Goal: Transaction & Acquisition: Purchase product/service

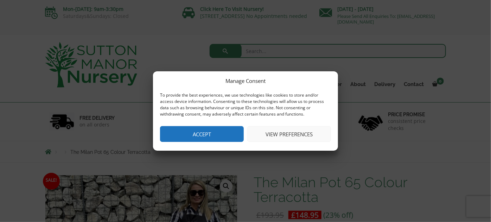
click at [190, 132] on button "Accept" at bounding box center [202, 134] width 84 height 16
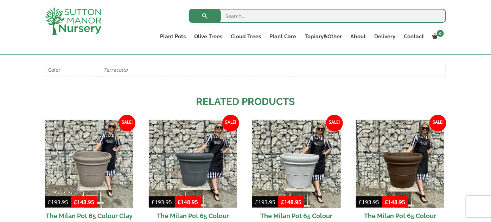
scroll to position [386, 0]
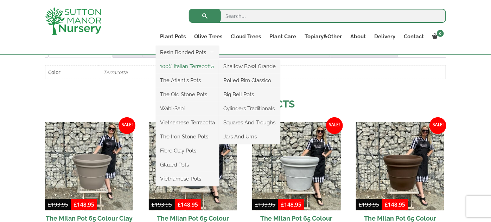
click at [184, 66] on link "100% Italian Terracotta" at bounding box center [187, 66] width 63 height 11
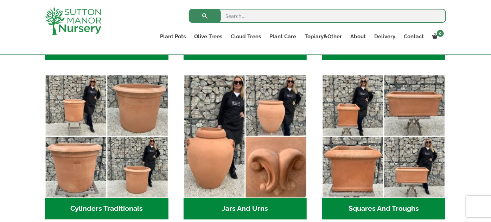
scroll to position [364, 0]
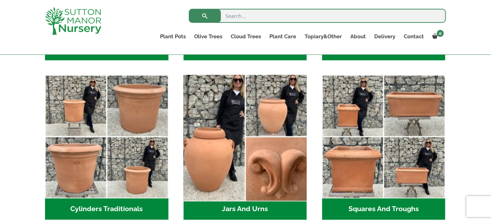
click at [267, 117] on img "Visit product category Jars And Urns" at bounding box center [244, 136] width 129 height 129
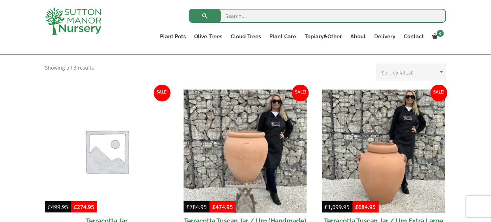
scroll to position [283, 0]
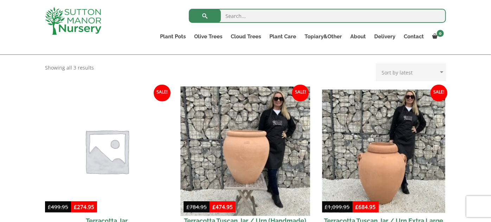
click at [250, 148] on img at bounding box center [244, 151] width 129 height 129
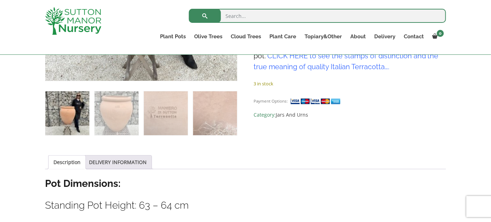
scroll to position [271, 0]
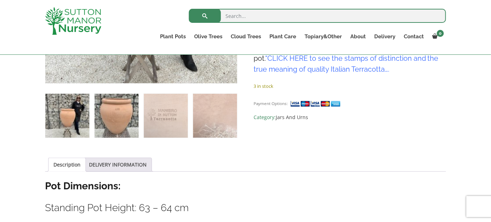
click at [112, 111] on img at bounding box center [117, 116] width 44 height 44
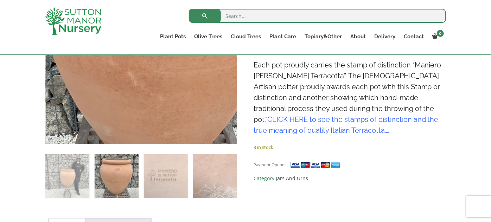
scroll to position [211, 0]
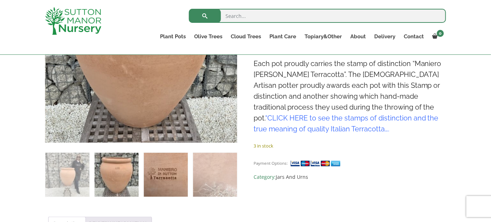
click at [164, 179] on img at bounding box center [166, 175] width 44 height 44
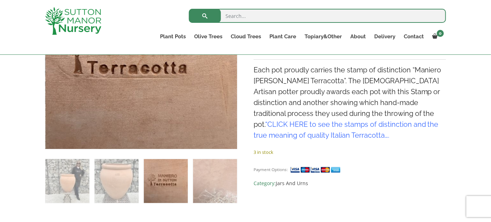
scroll to position [212, 0]
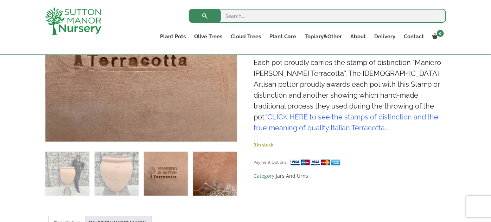
click at [218, 176] on img at bounding box center [215, 174] width 44 height 44
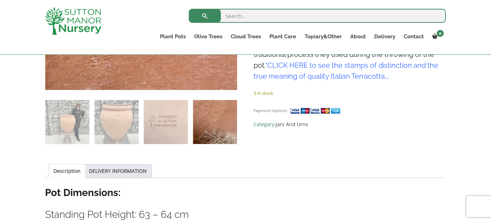
scroll to position [263, 0]
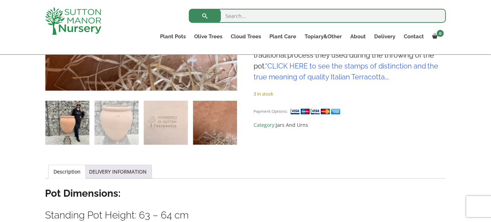
click at [67, 125] on img at bounding box center [67, 123] width 44 height 44
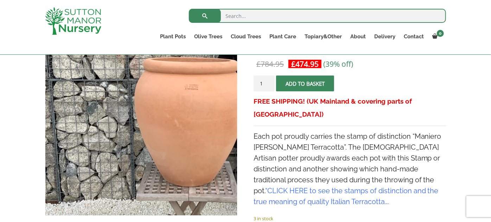
scroll to position [139, 0]
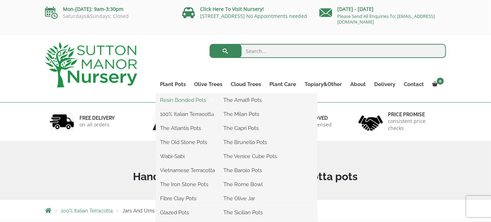
click at [180, 102] on link "Resin Bonded Pots" at bounding box center [187, 100] width 63 height 11
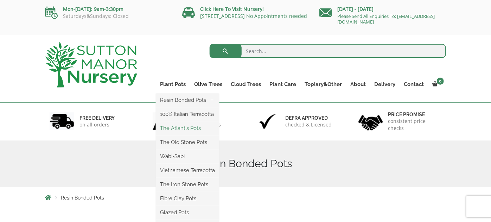
click at [187, 128] on link "The Atlantis Pots" at bounding box center [187, 128] width 63 height 11
click at [182, 155] on link "Wabi-Sabi" at bounding box center [187, 156] width 63 height 11
click at [185, 171] on link "Vietnamese Terracotta" at bounding box center [187, 170] width 63 height 11
click at [184, 199] on link "Fibre Clay Pots" at bounding box center [187, 198] width 63 height 11
click at [185, 213] on link "Glazed Pots" at bounding box center [187, 213] width 63 height 11
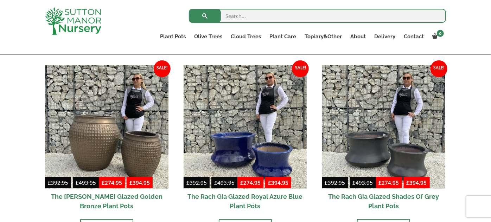
scroll to position [354, 0]
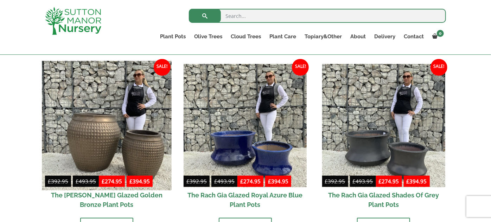
click at [93, 140] on img at bounding box center [106, 125] width 129 height 129
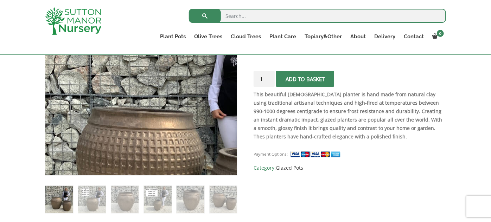
scroll to position [179, 0]
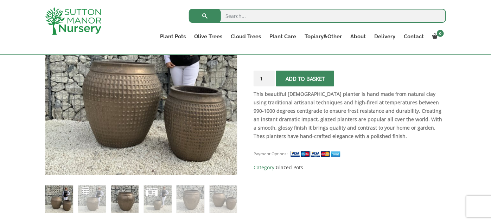
click at [121, 200] on img at bounding box center [125, 200] width 28 height 28
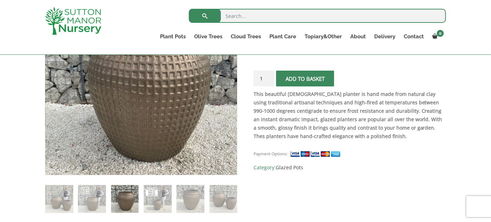
click at [121, 200] on img at bounding box center [125, 199] width 28 height 28
click at [148, 202] on img at bounding box center [158, 199] width 28 height 28
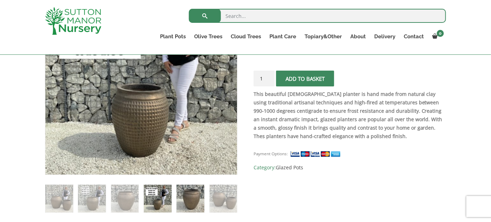
click at [191, 199] on img at bounding box center [191, 199] width 28 height 28
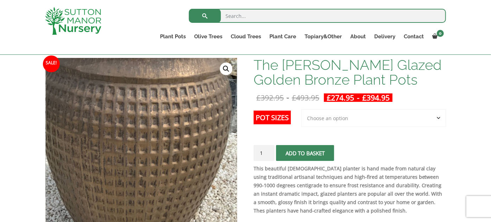
scroll to position [105, 0]
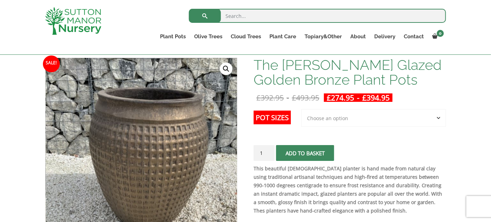
click at [438, 117] on select "Choose an option 2nd to Largest Pot In The Picture Largest pot In The Picture" at bounding box center [373, 118] width 145 height 18
select select "Largest pot In The Picture"
click at [302, 109] on select "Choose an option 2nd to Largest Pot In The Picture Largest pot In The Picture" at bounding box center [373, 118] width 145 height 18
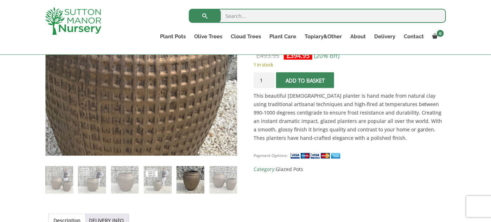
scroll to position [198, 0]
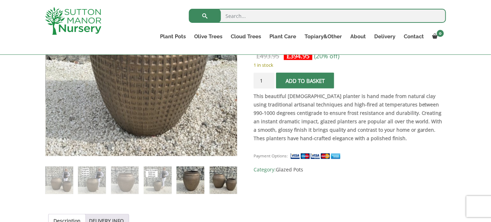
click at [222, 179] on img at bounding box center [224, 181] width 28 height 28
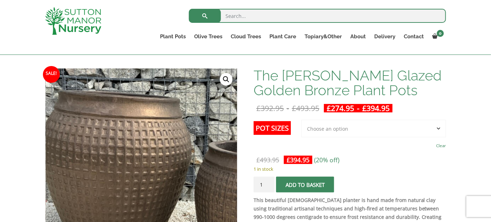
scroll to position [94, 0]
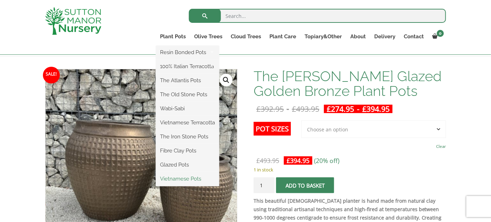
click at [193, 180] on link "Vietnamese Pots" at bounding box center [187, 179] width 63 height 11
